Goal: Find specific page/section: Find specific page/section

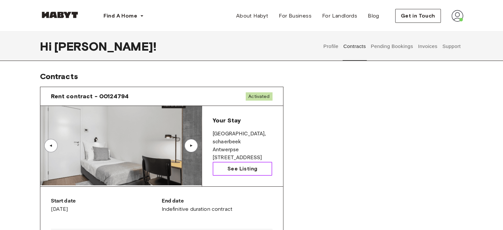
click at [244, 168] on span "See Listing" at bounding box center [242, 169] width 30 height 8
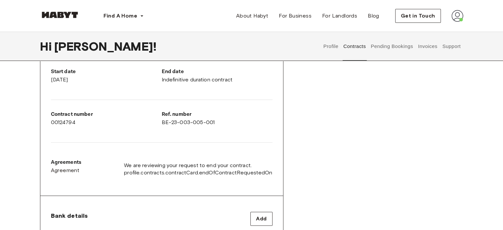
scroll to position [130, 0]
click at [202, 94] on div at bounding box center [161, 99] width 221 height 11
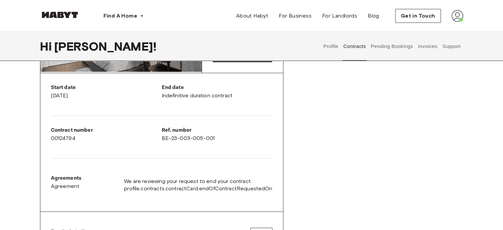
scroll to position [113, 0]
